Goal: Transaction & Acquisition: Purchase product/service

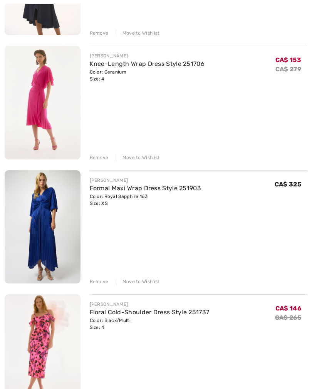
scroll to position [1689, 0]
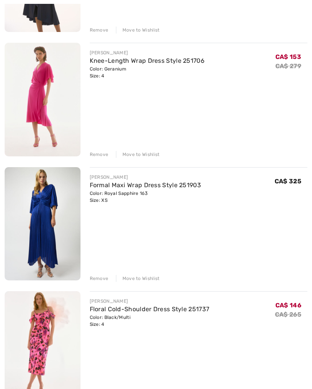
click at [96, 278] on div "Remove" at bounding box center [99, 278] width 19 height 7
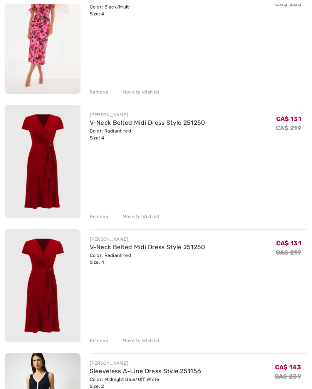
scroll to position [1877, 0]
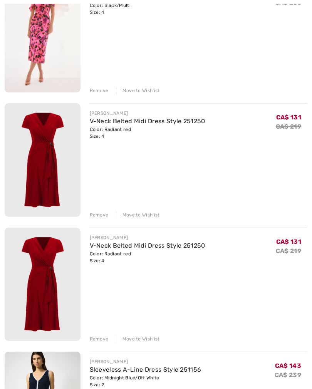
click at [97, 340] on div "Remove" at bounding box center [99, 339] width 19 height 7
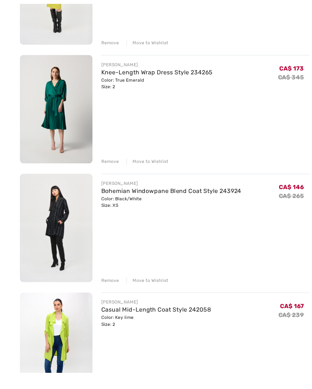
scroll to position [2552, 0]
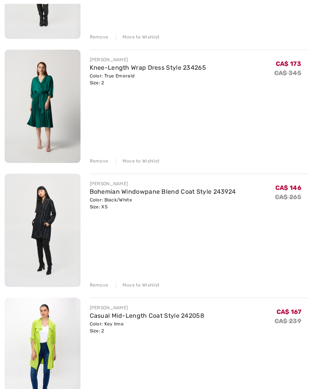
click at [128, 194] on link "Bohemian Windowpane Blend Coat Style 243924" at bounding box center [163, 191] width 146 height 7
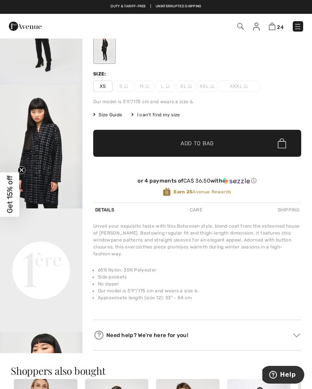
click at [55, 149] on img "2 / 4" at bounding box center [41, 147] width 82 height 124
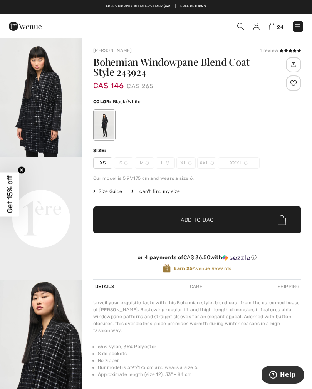
scroll to position [129, 0]
click at [275, 29] on img at bounding box center [272, 26] width 7 height 7
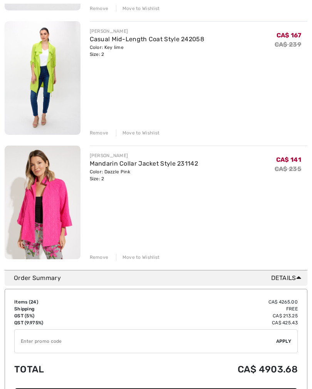
scroll to position [2828, 0]
click at [166, 165] on link "Mandarin Collar Jacket Style 231142" at bounding box center [144, 163] width 109 height 7
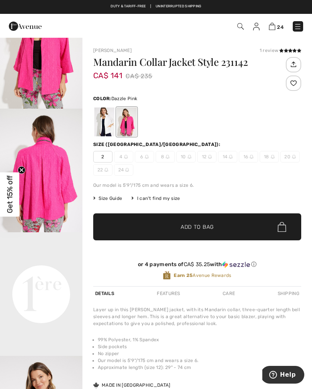
scroll to position [54, 0]
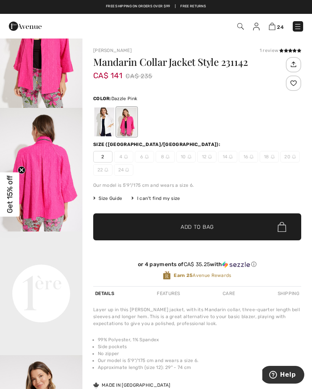
click at [273, 27] on img at bounding box center [272, 26] width 7 height 7
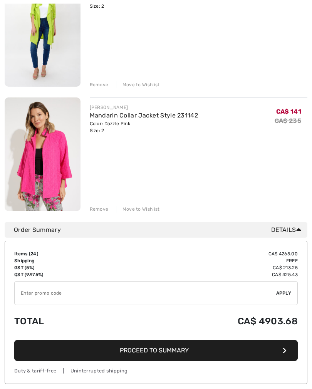
scroll to position [2883, 0]
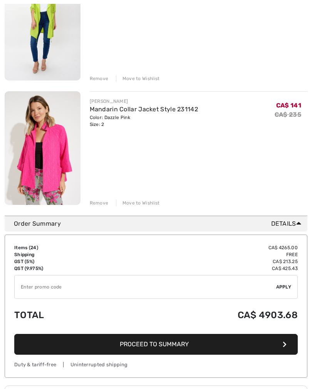
click at [98, 206] on div "Remove" at bounding box center [99, 203] width 19 height 7
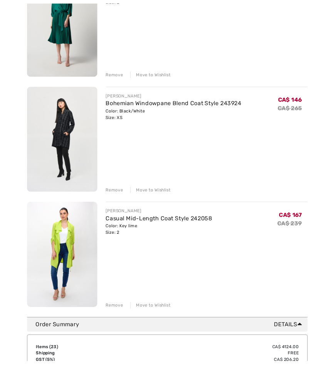
scroll to position [2677, 0]
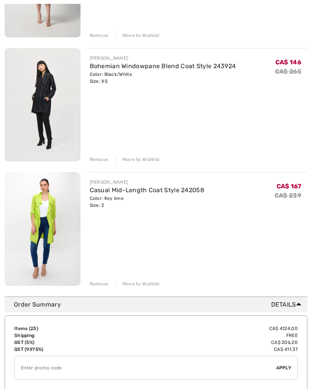
click at [168, 194] on link "Casual Mid-Length Coat Style 242058" at bounding box center [147, 190] width 115 height 7
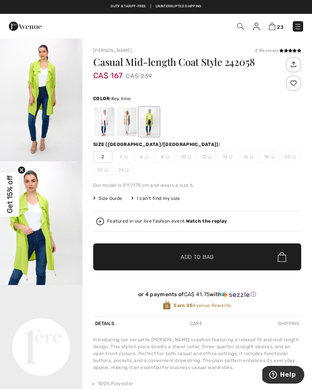
click at [130, 126] on div at bounding box center [127, 122] width 20 height 29
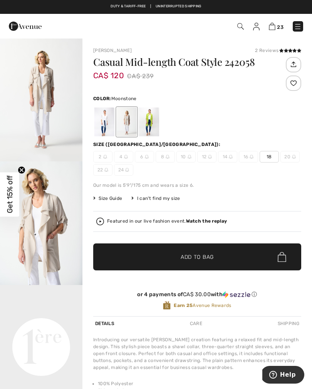
click at [106, 123] on div at bounding box center [104, 122] width 20 height 29
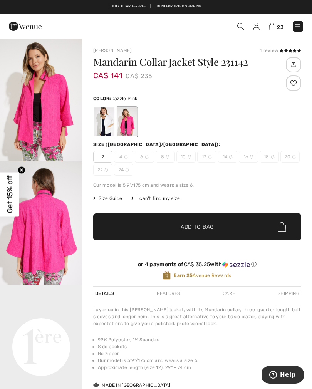
click at [274, 28] on img at bounding box center [272, 26] width 7 height 7
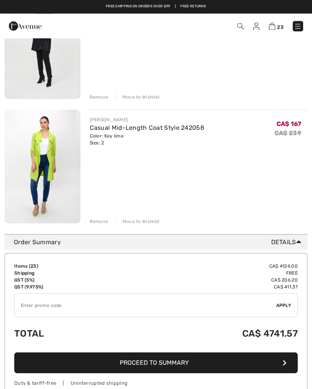
click at [98, 225] on div "Remove" at bounding box center [99, 222] width 19 height 7
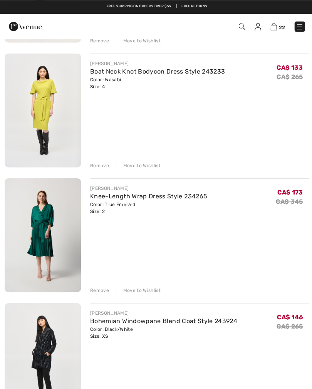
scroll to position [2418, 0]
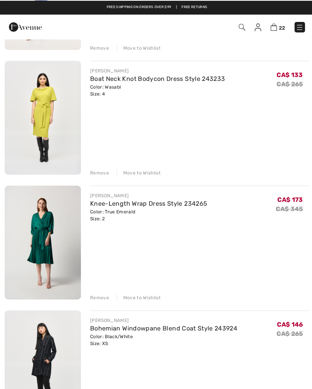
click at [99, 171] on div "Remove" at bounding box center [99, 171] width 19 height 7
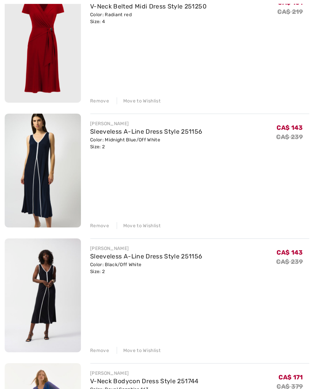
scroll to position [1992, 0]
click at [98, 346] on div "Remove" at bounding box center [99, 348] width 19 height 7
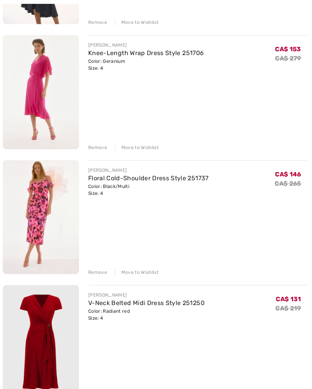
scroll to position [1697, 0]
click at [165, 179] on link "Floral Cold-Shoulder Dress Style 251737" at bounding box center [150, 176] width 120 height 7
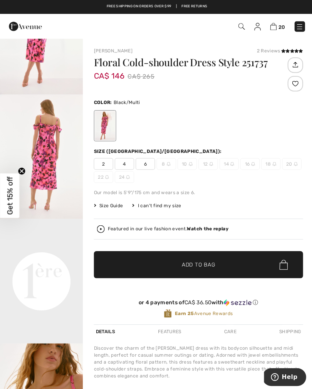
click at [272, 28] on img at bounding box center [272, 26] width 7 height 7
click at [273, 29] on img at bounding box center [272, 26] width 7 height 7
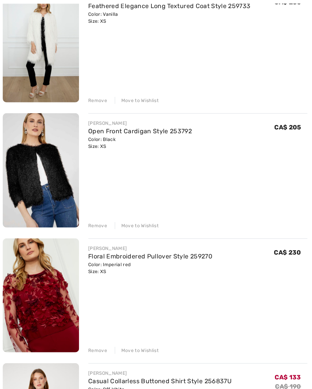
scroll to position [623, 0]
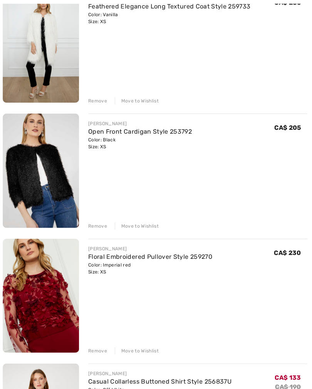
click at [96, 225] on div "Remove" at bounding box center [99, 224] width 19 height 7
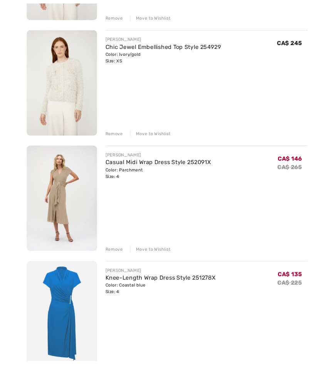
scroll to position [1119, 0]
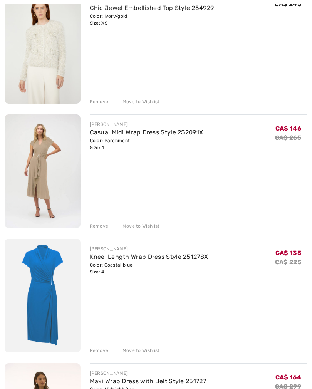
click at [145, 135] on link "Casual Midi Wrap Dress Style 252091X" at bounding box center [147, 132] width 114 height 7
